Goal: Task Accomplishment & Management: Manage account settings

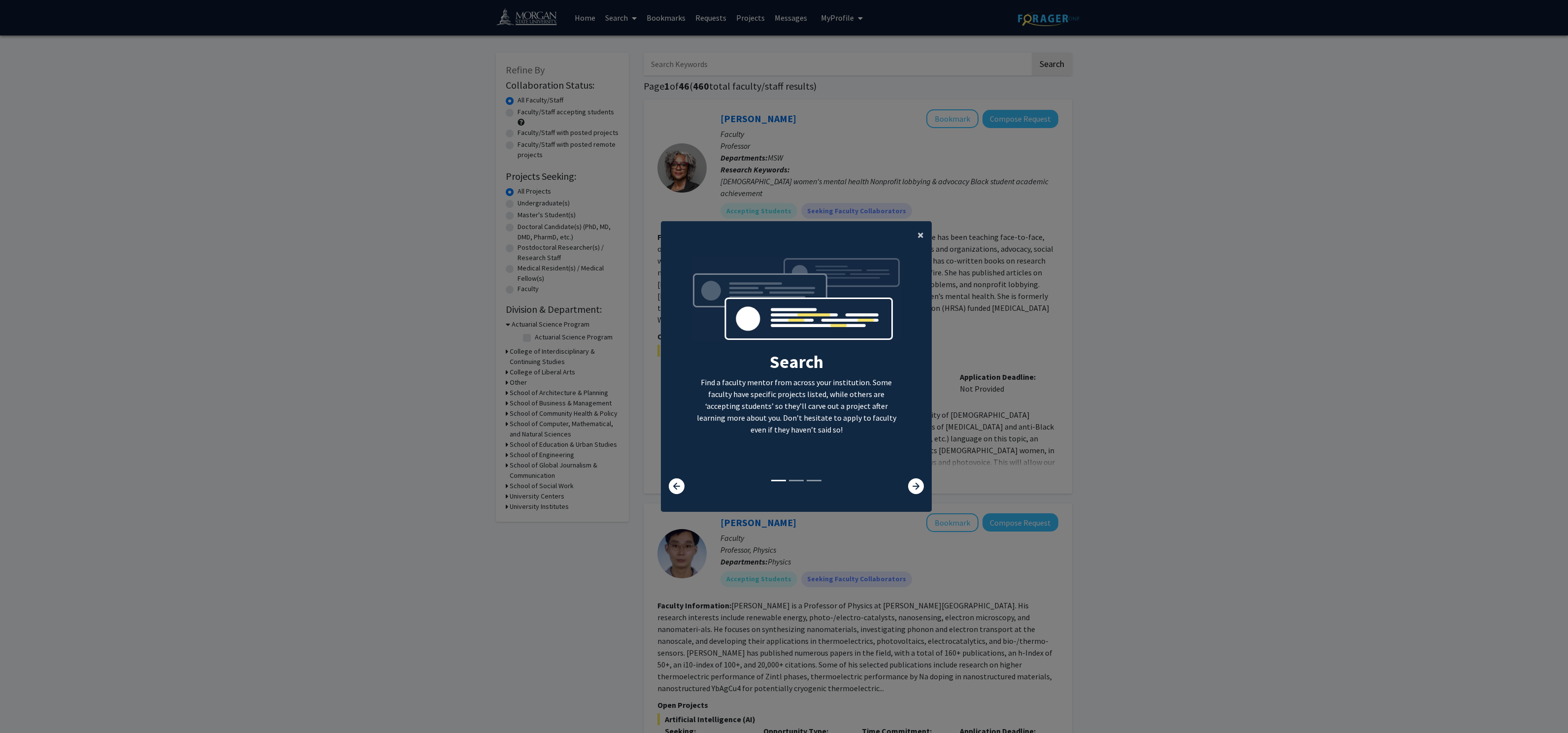
click at [910, 240] on button "×" at bounding box center [921, 235] width 22 height 27
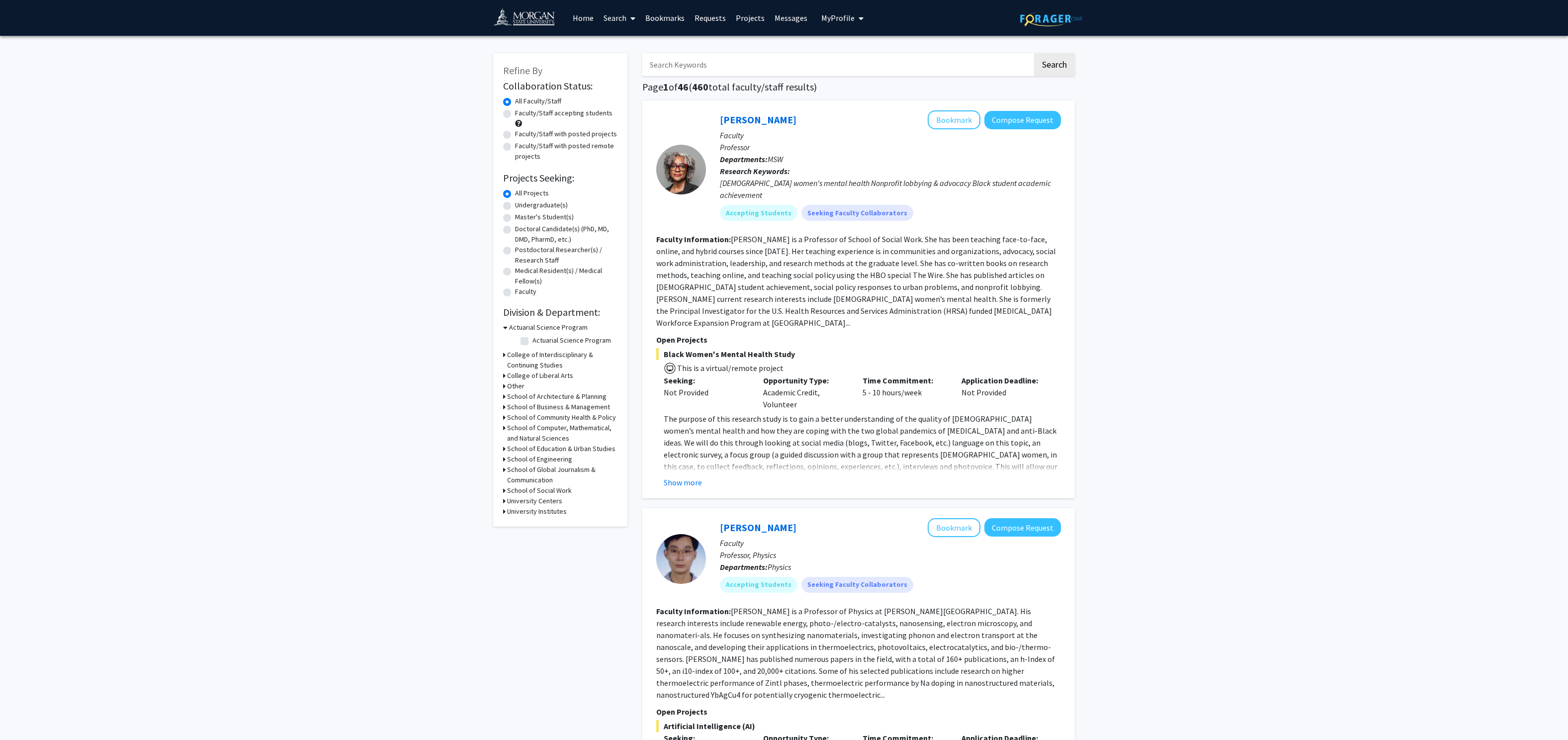
click at [840, 14] on span "My Profile" at bounding box center [838, 18] width 33 height 10
click at [859, 51] on span "[PERSON_NAME]" at bounding box center [883, 46] width 60 height 11
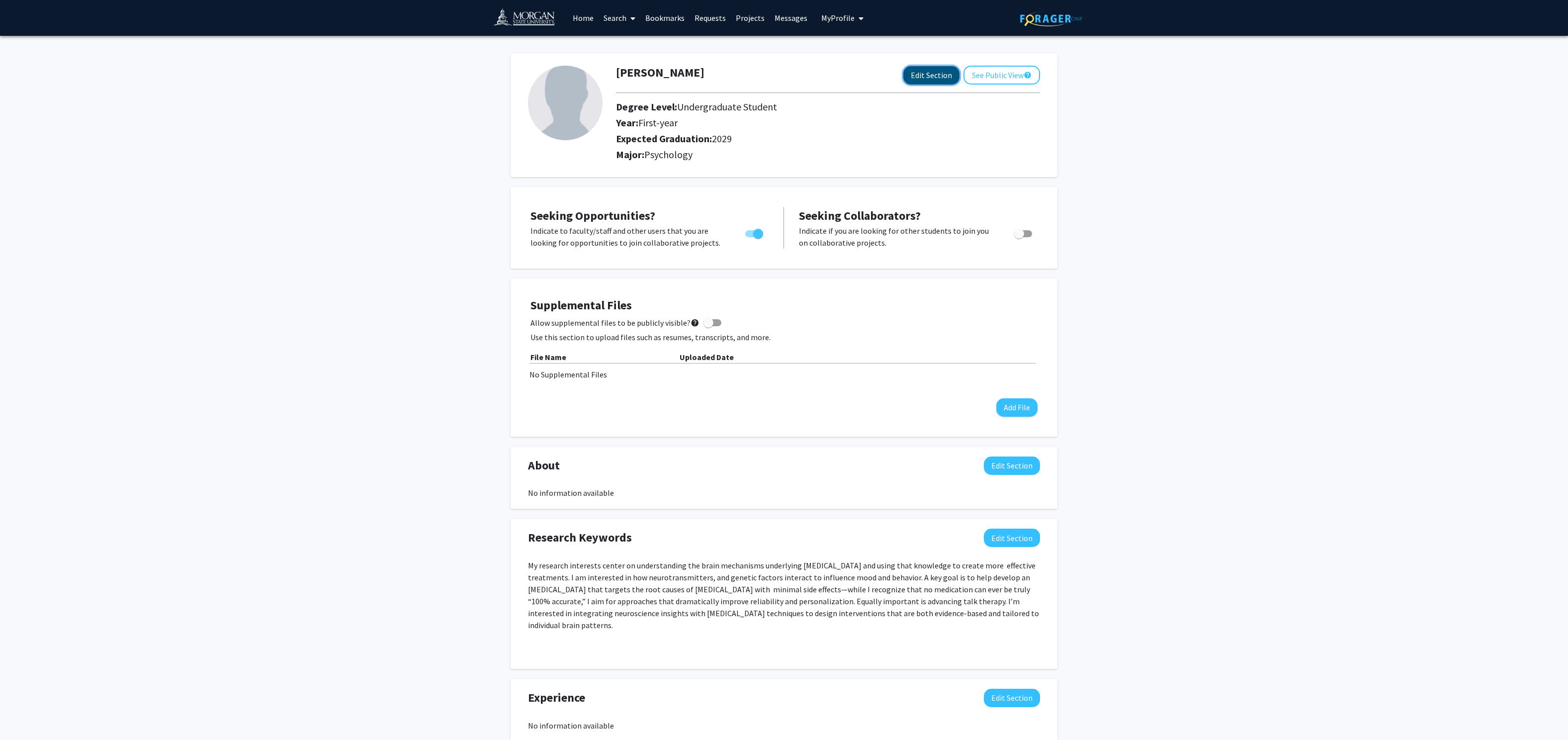
click at [946, 73] on button "Edit Section" at bounding box center [931, 75] width 56 height 18
select select "first-year"
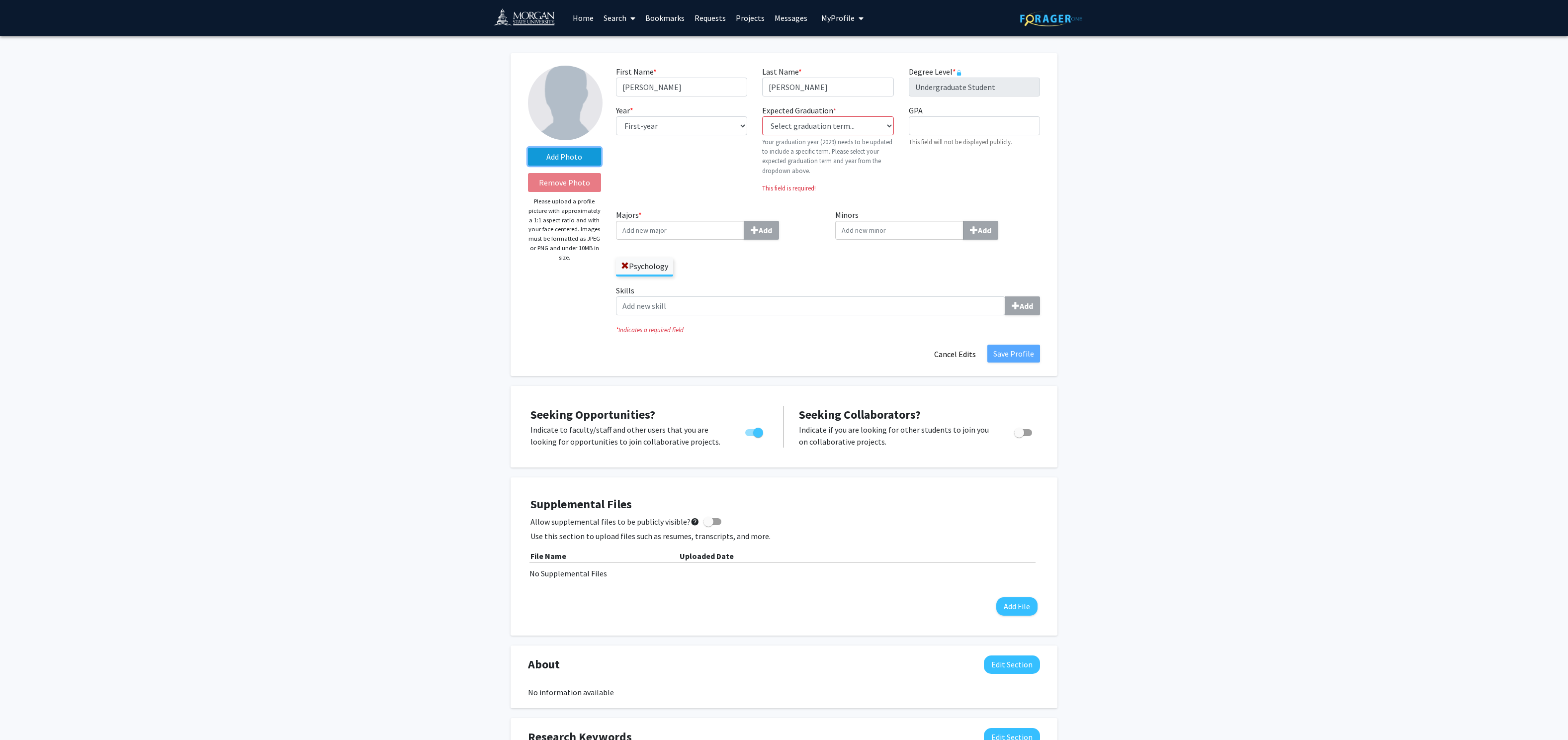
click at [560, 162] on label "Add Photo" at bounding box center [564, 156] width 73 height 18
click at [0, 0] on input "Add Photo" at bounding box center [0, 0] width 0 height 0
click at [863, 128] on select "Select graduation term... Previous: 2029 (Please select a specific term) Spring…" at bounding box center [827, 126] width 131 height 19
select select "49: winter_2029"
click at [762, 117] on select "Select graduation term... Previous: 2029 (Please select a specific term) Spring…" at bounding box center [827, 126] width 131 height 19
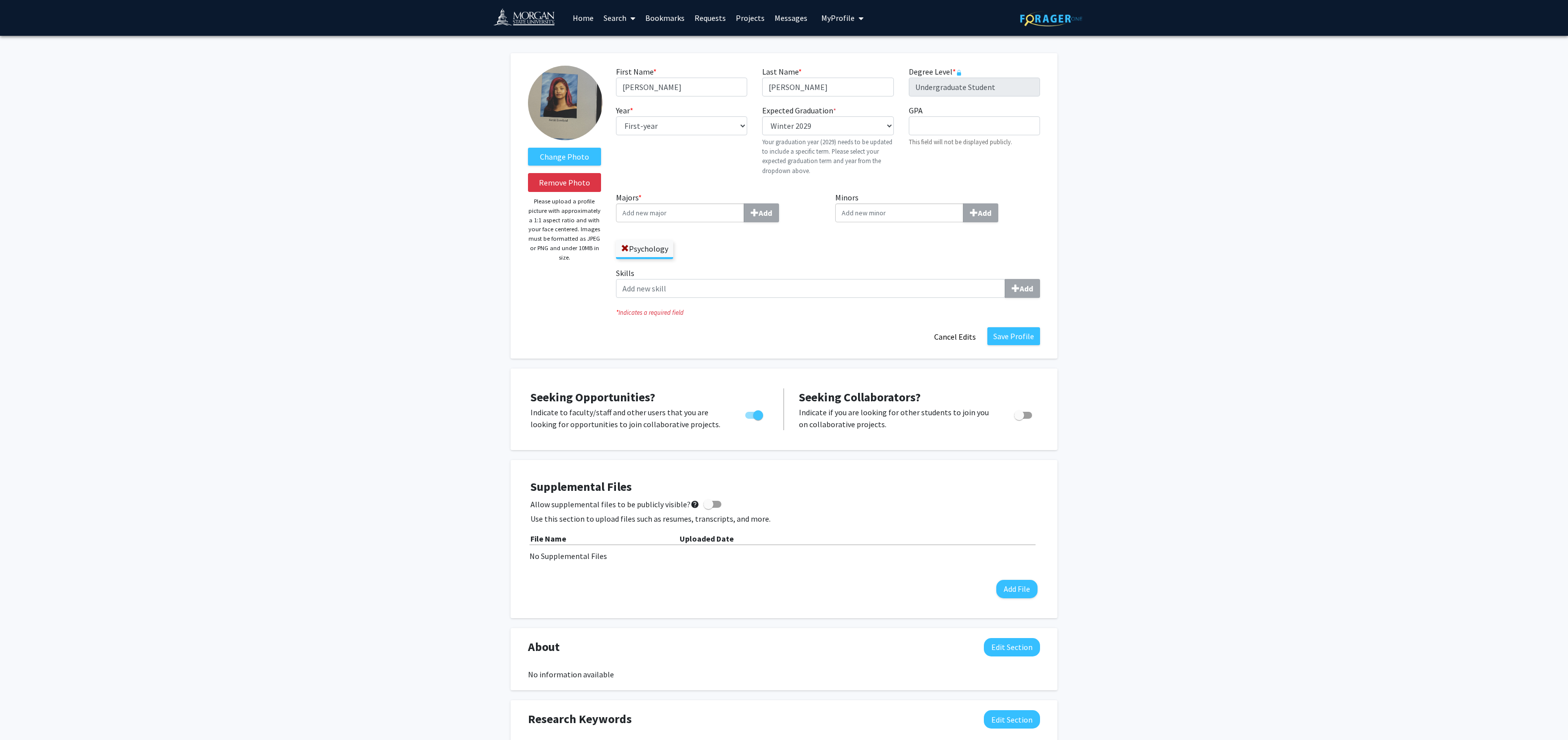
click at [880, 108] on fg-graduation-dropdown "Expected Graduation * required Select graduation term... Previous: 2029 (Please…" at bounding box center [827, 140] width 131 height 71
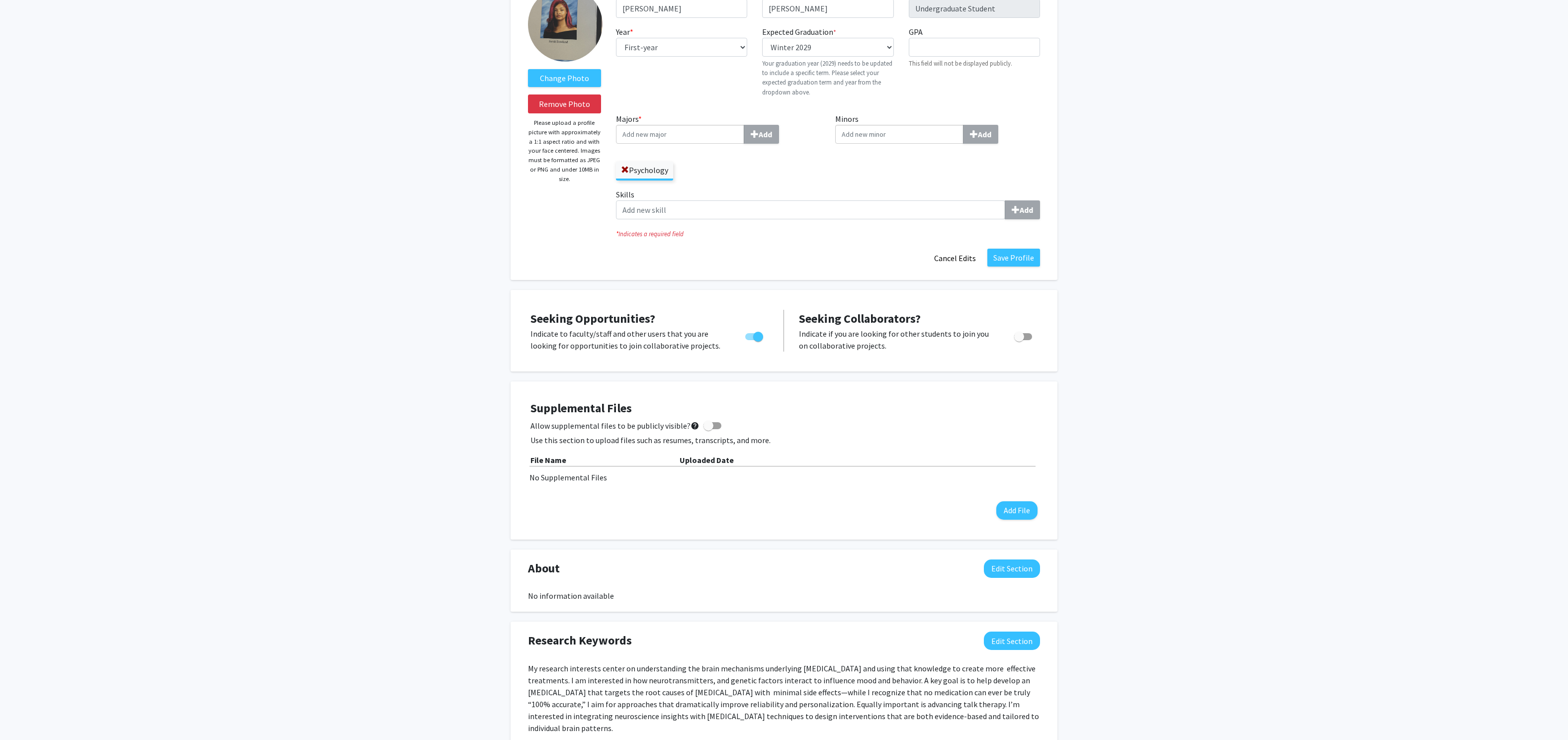
scroll to position [77, 0]
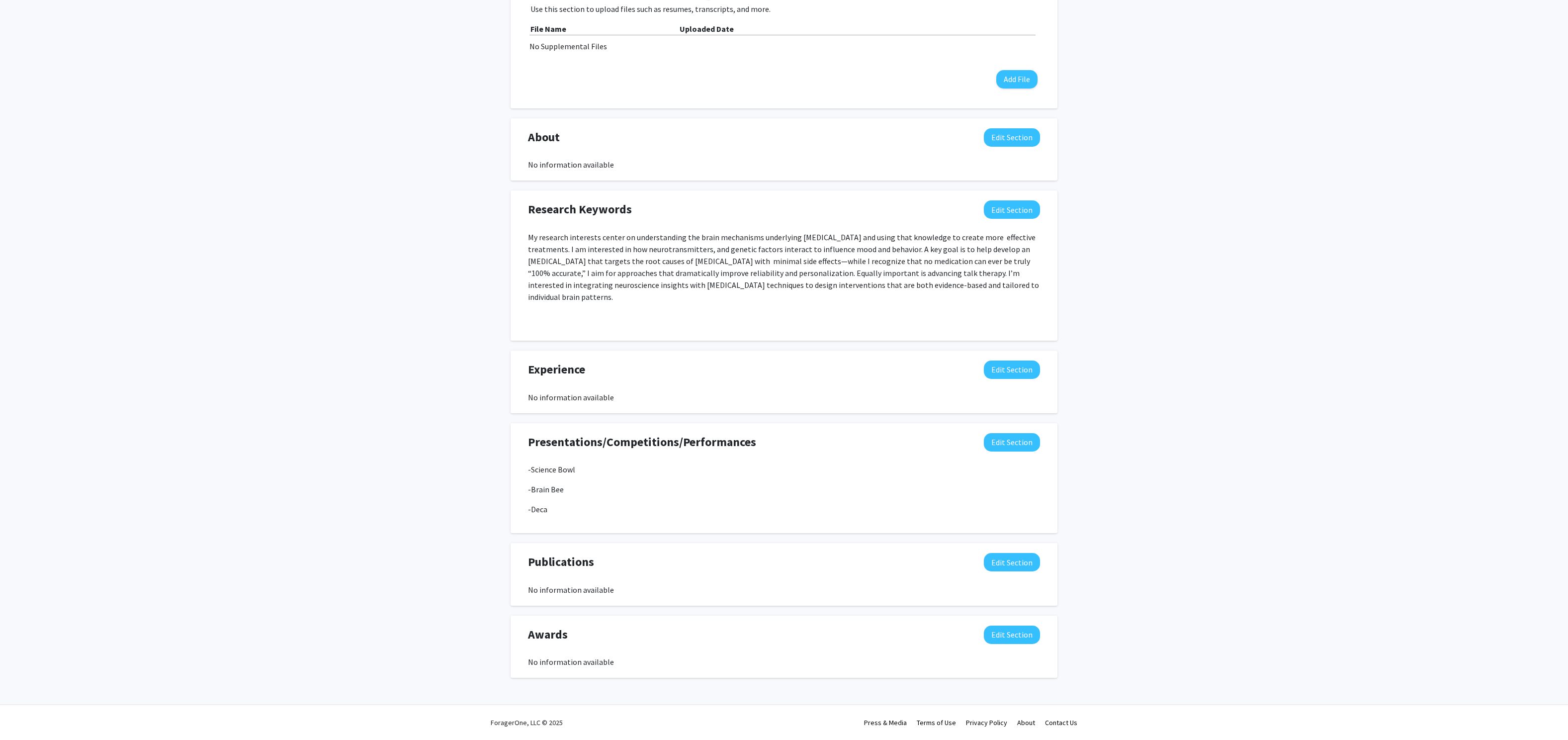
click at [1236, 290] on div "Change Photo Remove Photo Please upload a profile picture with approximately a …" at bounding box center [784, 118] width 1568 height 1183
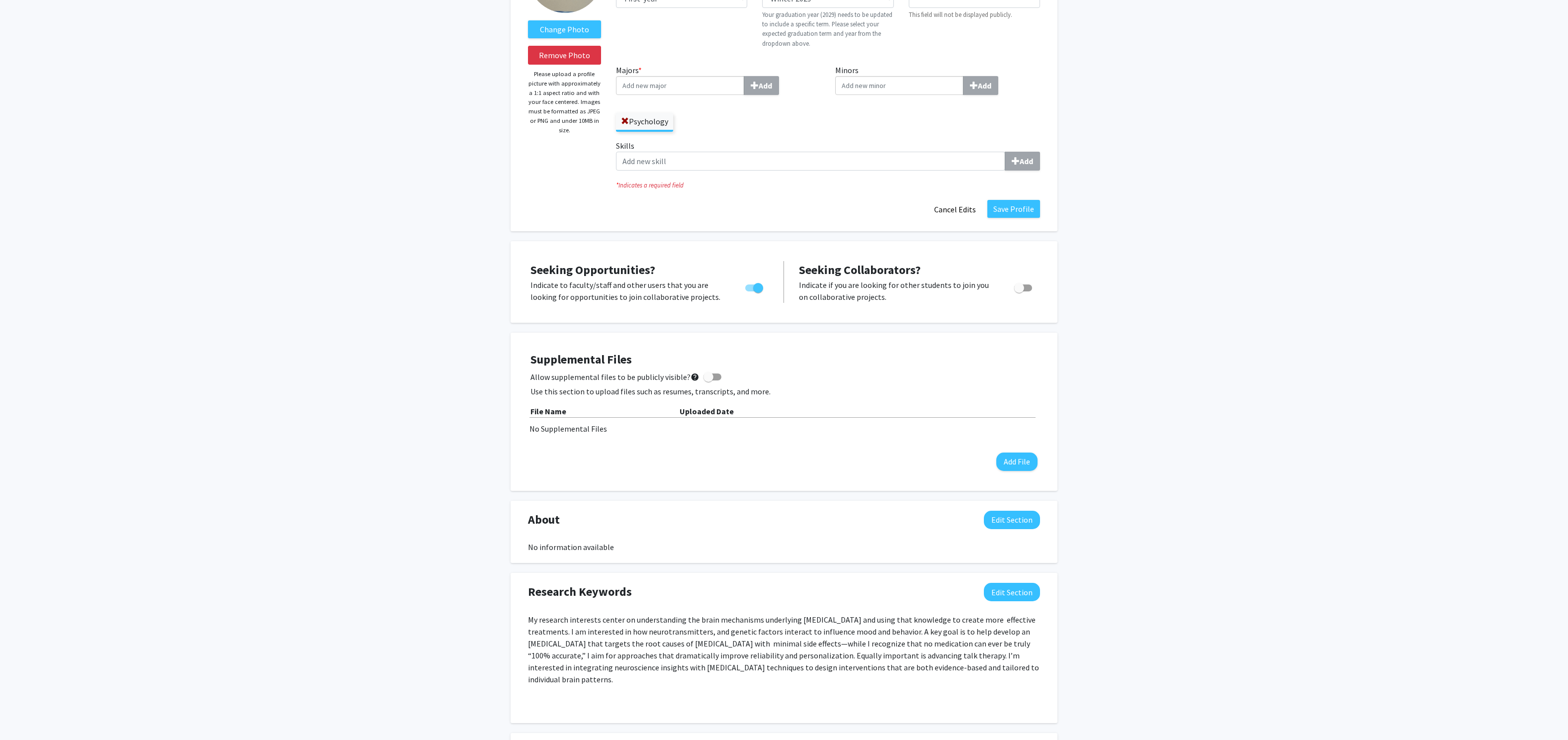
scroll to position [0, 0]
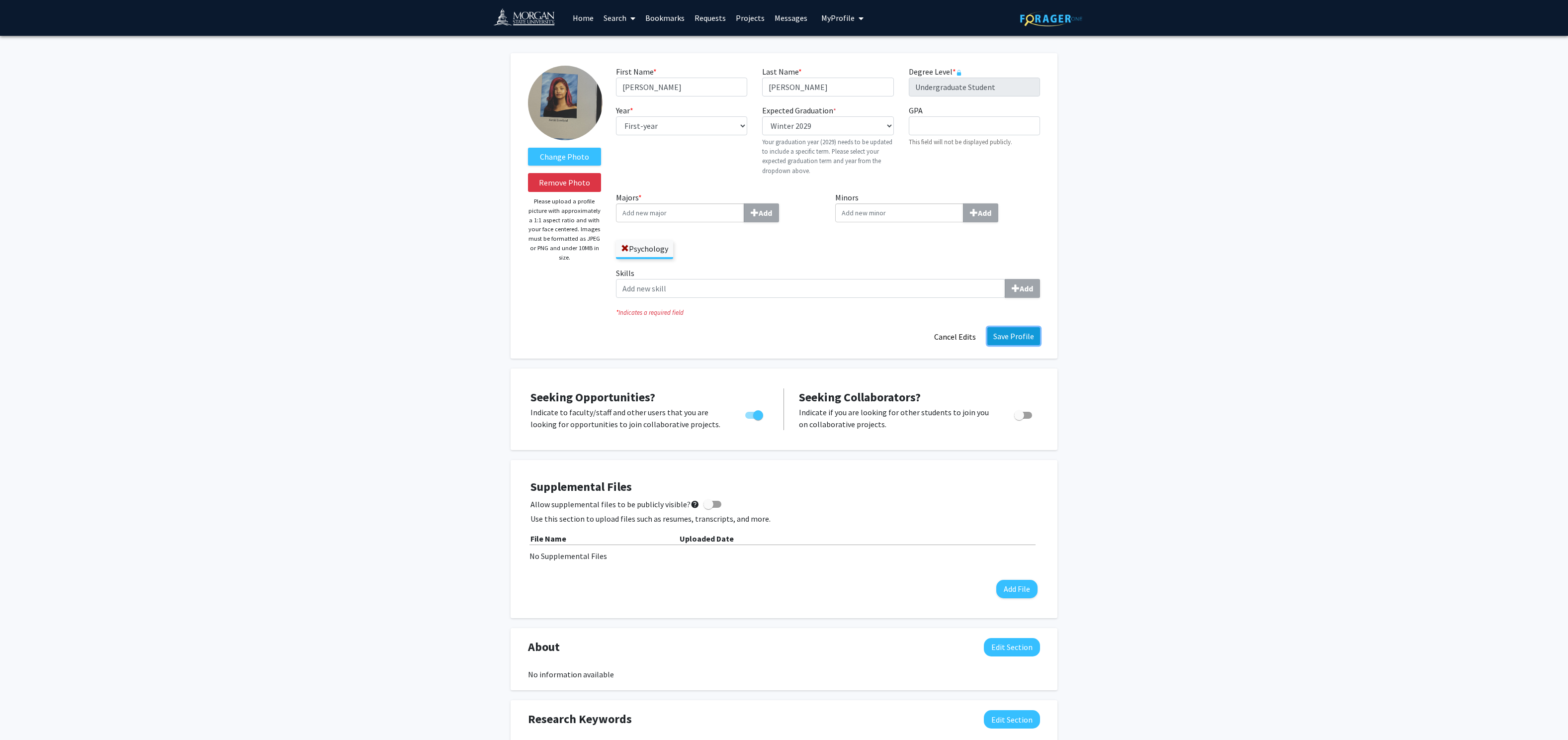
click at [1029, 334] on button "Save Profile" at bounding box center [1014, 336] width 53 height 18
